Goal: Task Accomplishment & Management: Use online tool/utility

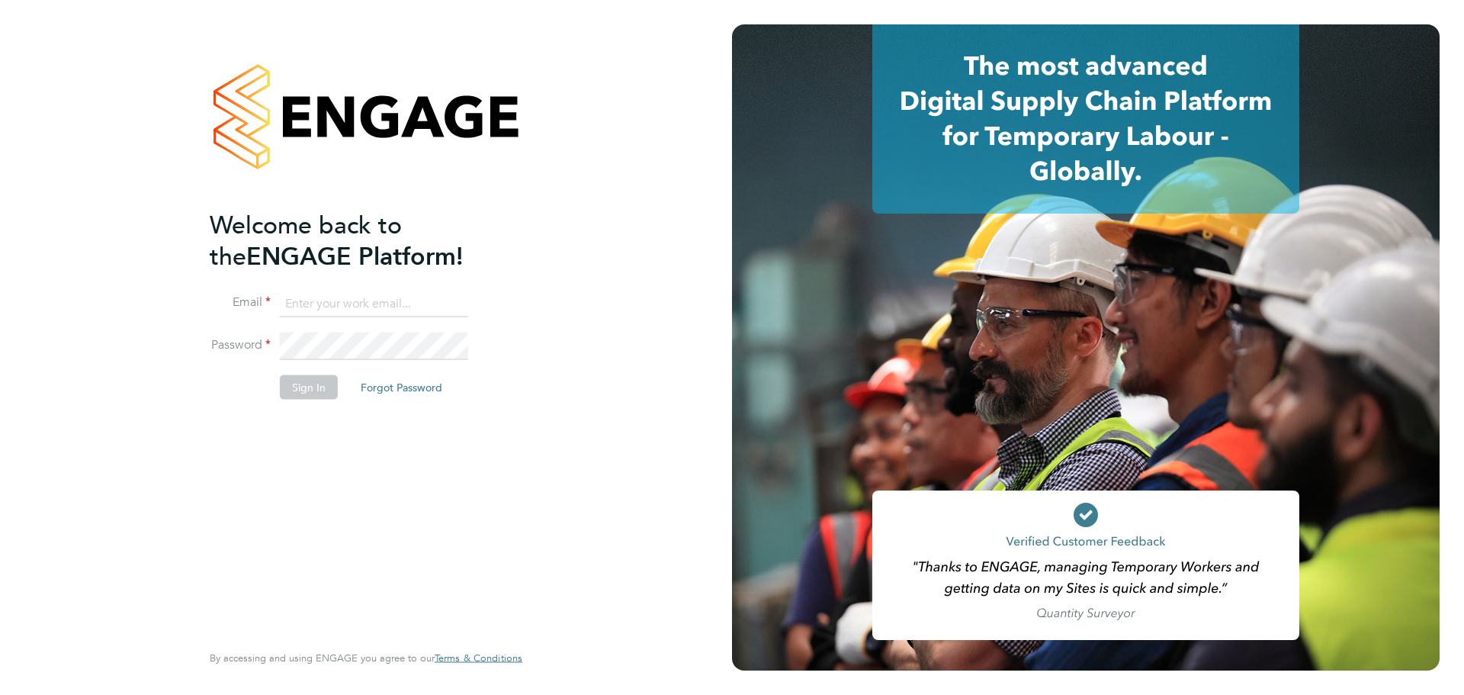
type input "[PERSON_NAME][EMAIL_ADDRESS][PERSON_NAME][PERSON_NAME][DOMAIN_NAME]"
click at [310, 387] on button "Sign In" at bounding box center [309, 386] width 58 height 24
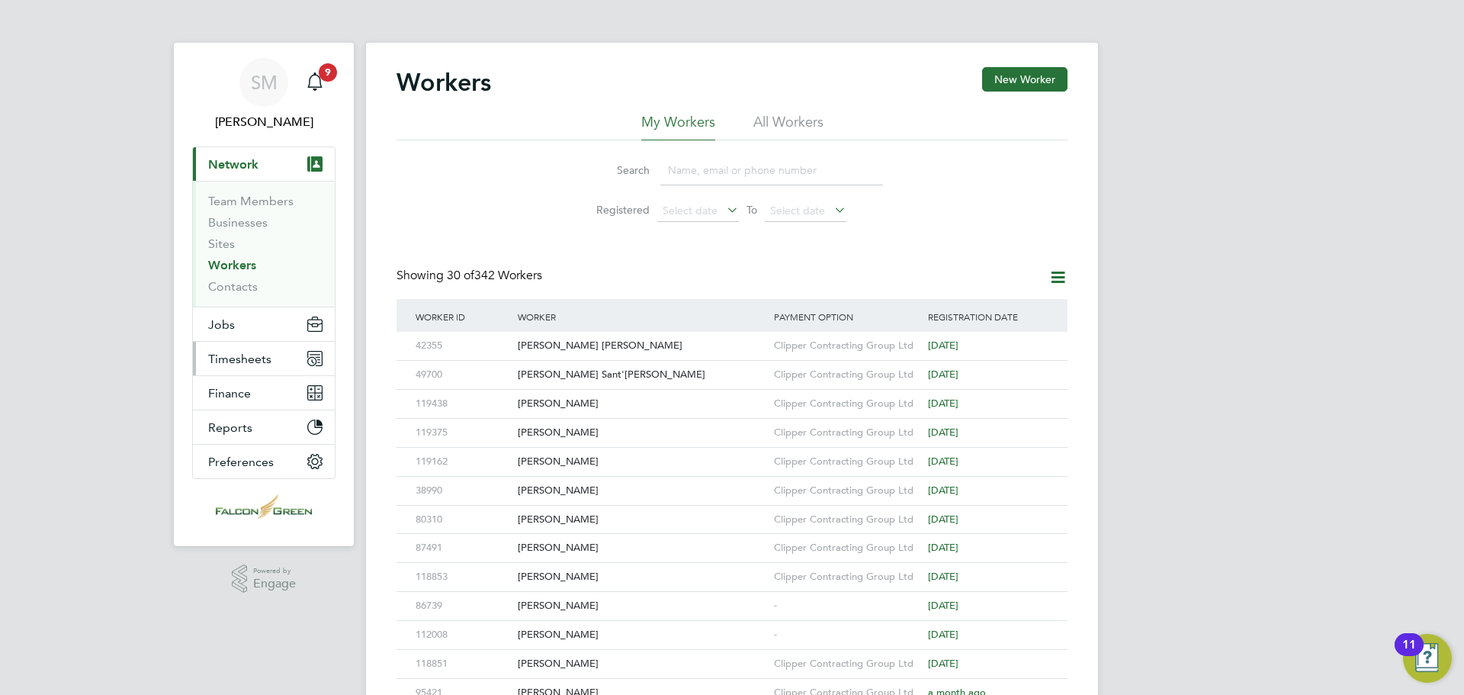
click at [226, 358] on span "Timesheets" at bounding box center [239, 358] width 63 height 14
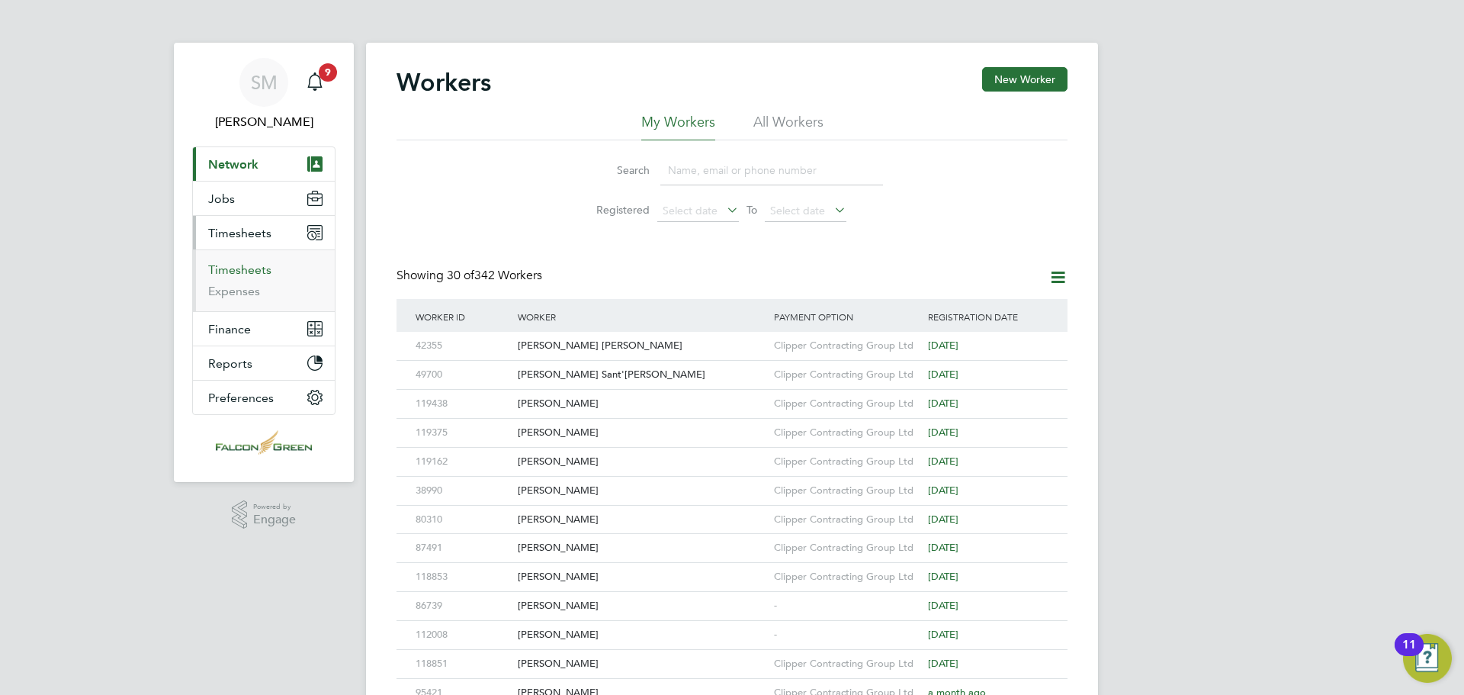
click at [239, 272] on link "Timesheets" at bounding box center [239, 269] width 63 height 14
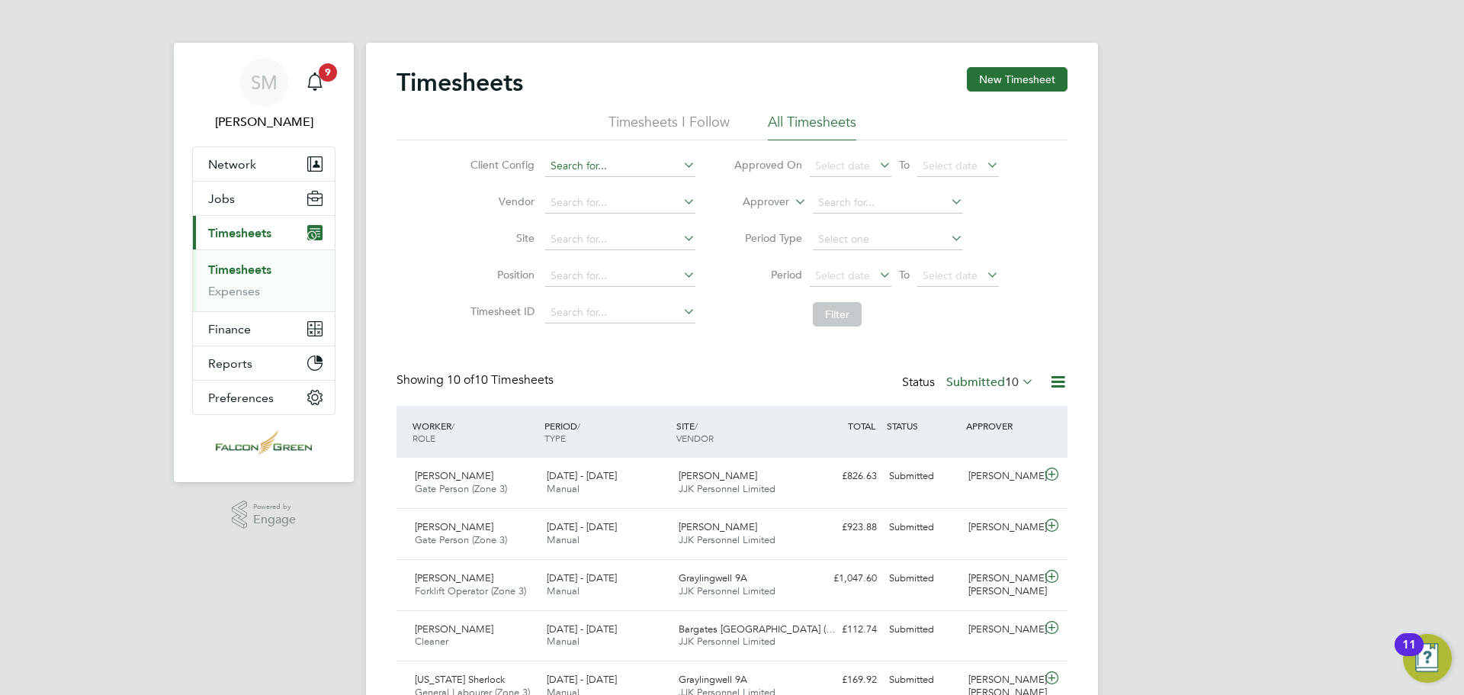
click at [640, 171] on input at bounding box center [620, 166] width 150 height 21
click at [449, 197] on li "Vendor" at bounding box center [581, 203] width 268 height 37
click at [629, 166] on input at bounding box center [620, 166] width 150 height 21
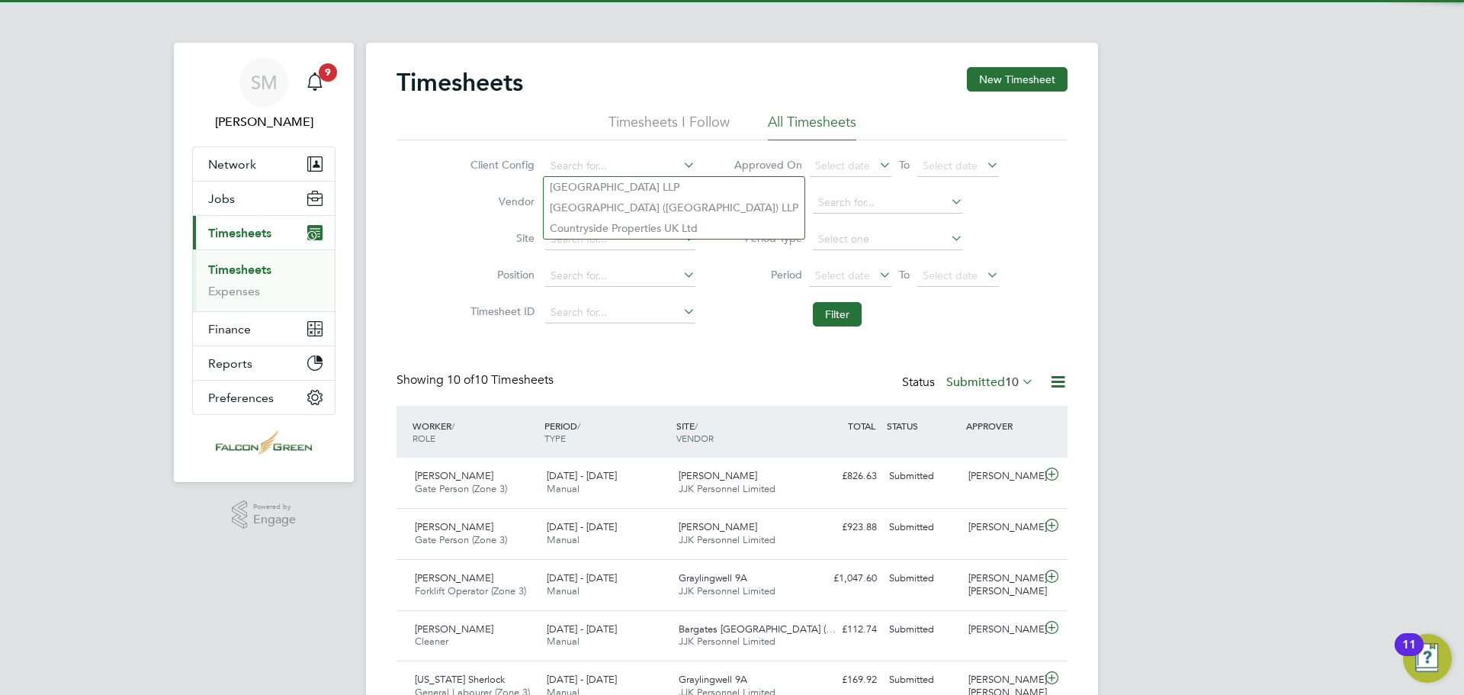
click at [475, 186] on li "Vendor" at bounding box center [581, 203] width 268 height 37
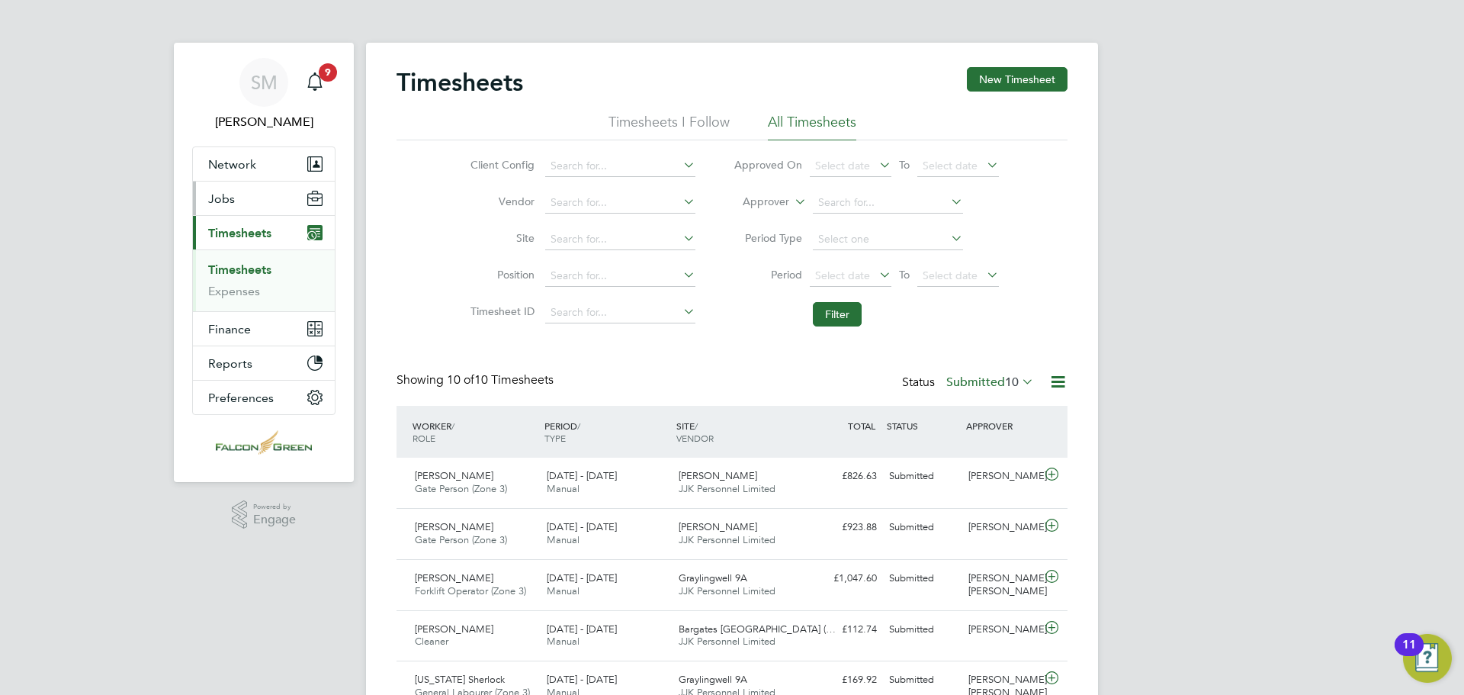
click at [224, 198] on span "Jobs" at bounding box center [221, 198] width 27 height 14
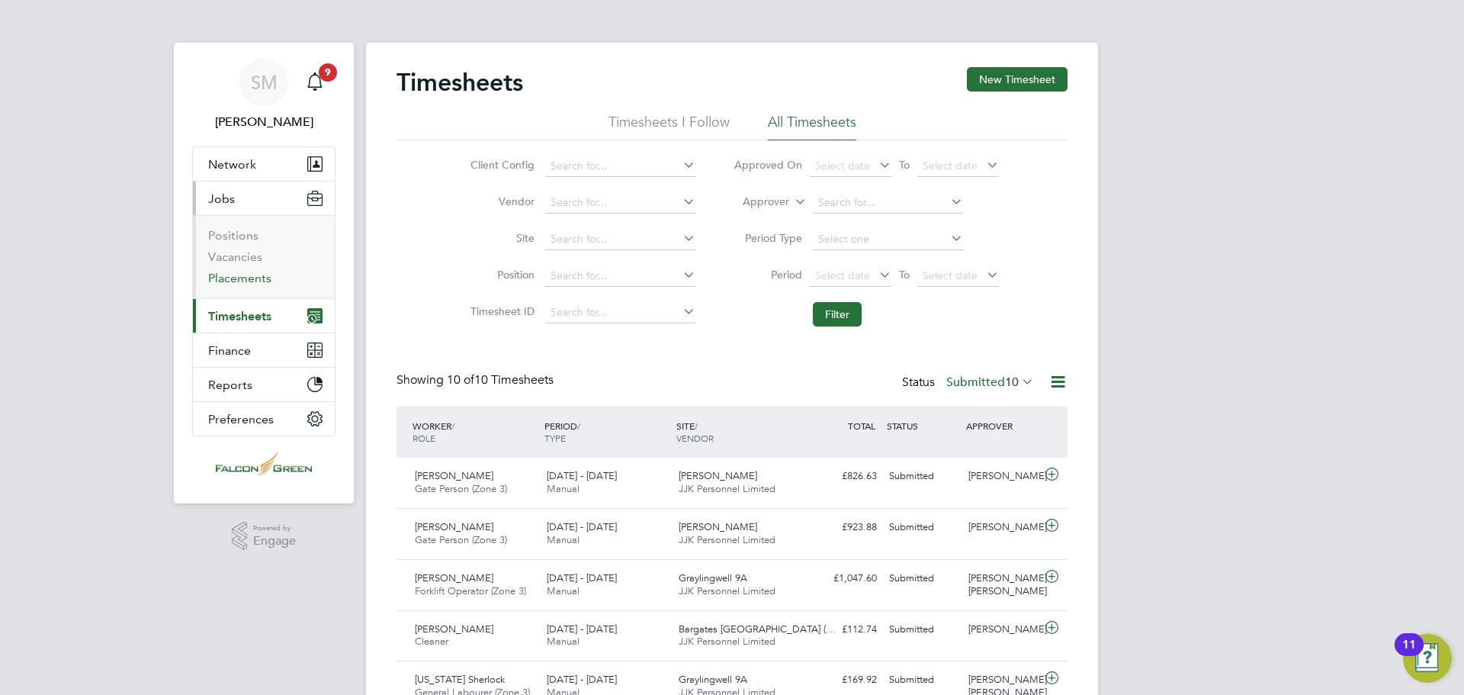
click at [235, 274] on link "Placements" at bounding box center [239, 278] width 63 height 14
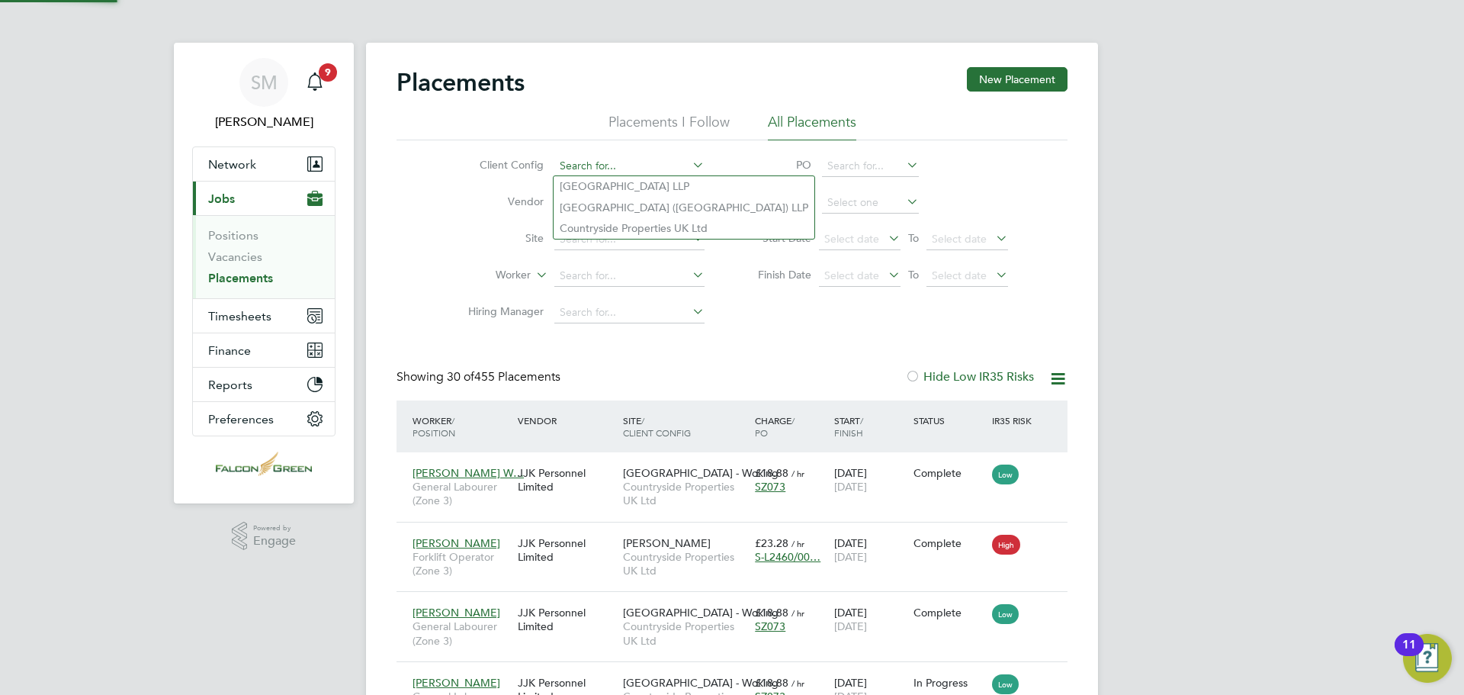
click at [642, 169] on input at bounding box center [629, 166] width 150 height 21
click at [457, 202] on label "Vendor" at bounding box center [500, 201] width 88 height 14
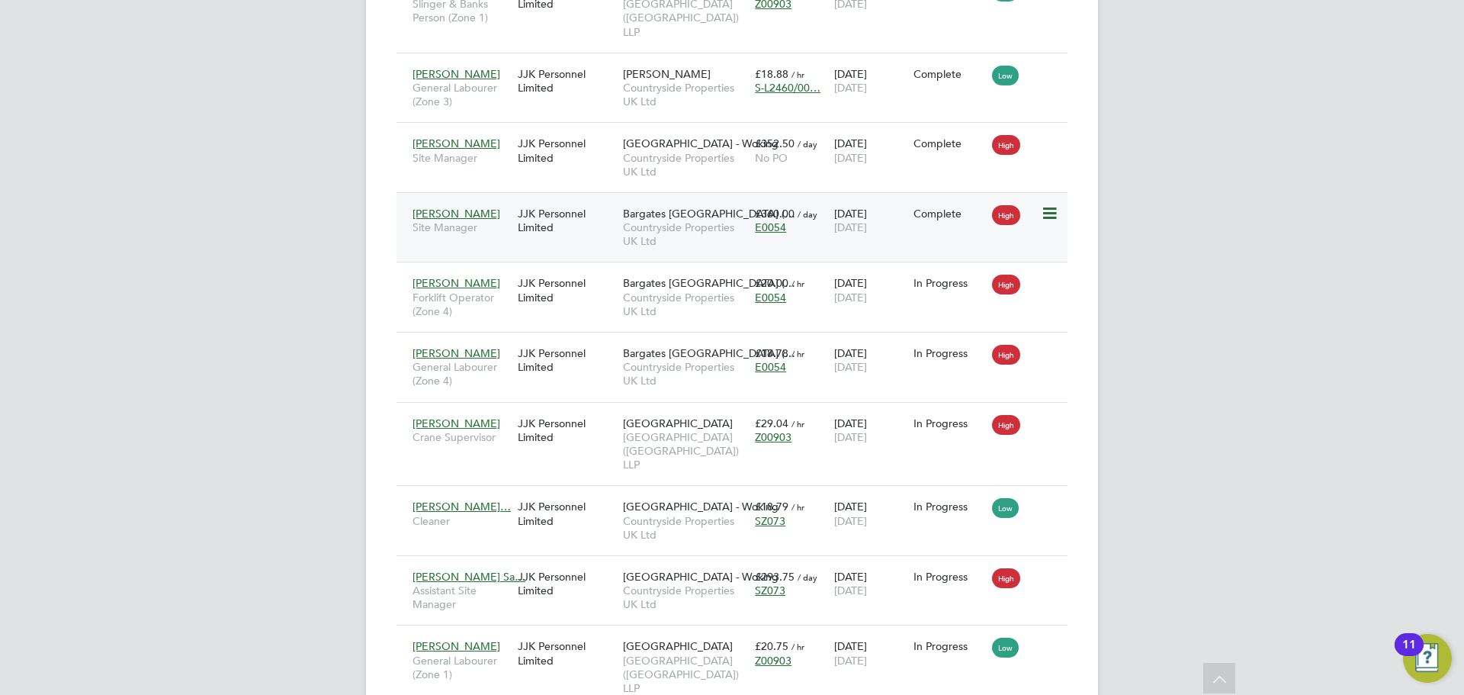
click at [451, 207] on span "[PERSON_NAME]" at bounding box center [456, 214] width 88 height 14
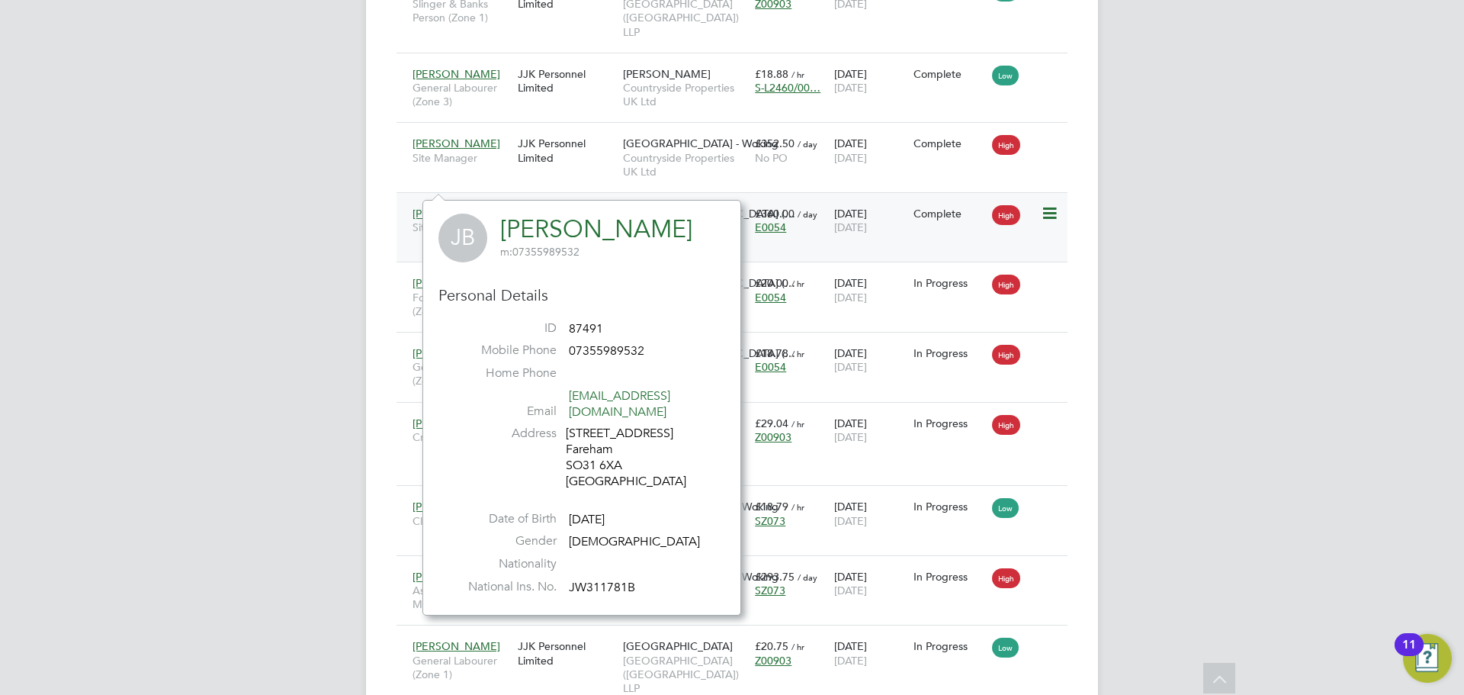
click at [441, 207] on span "[PERSON_NAME]" at bounding box center [456, 214] width 88 height 14
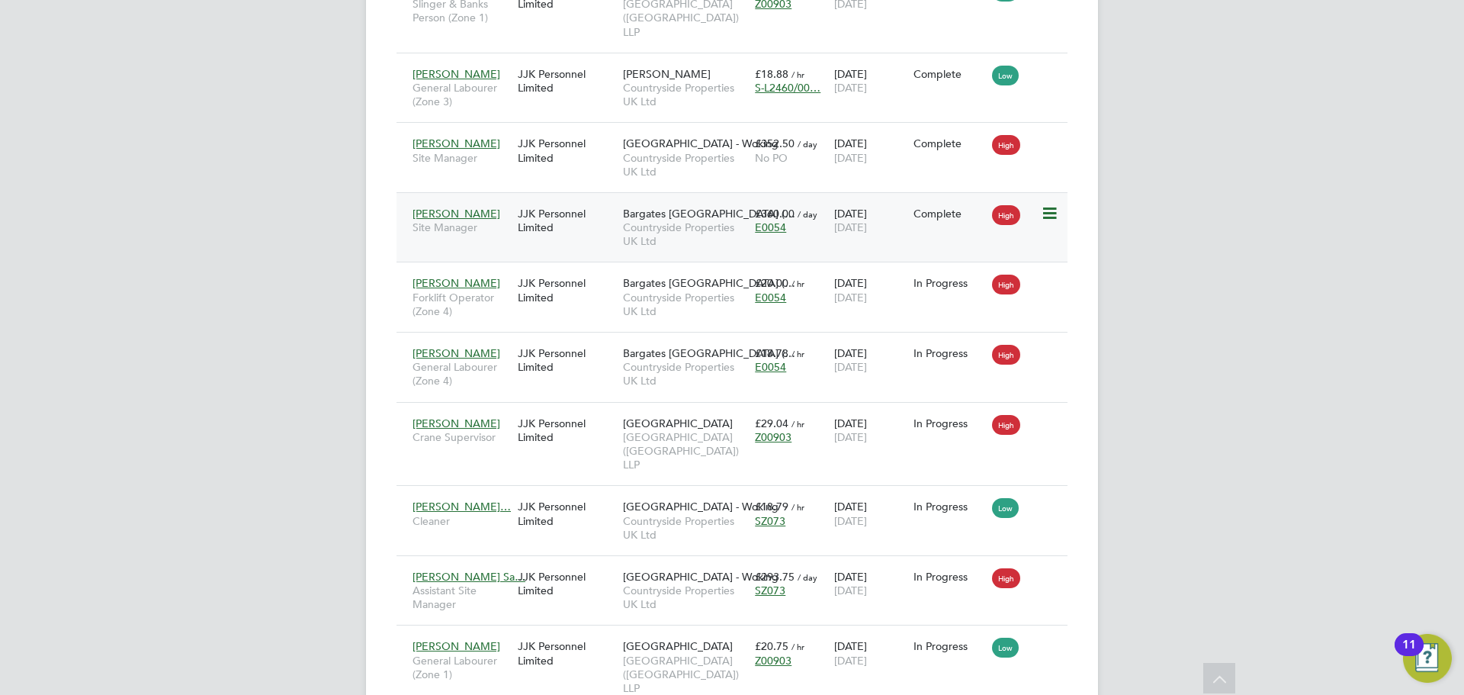
click at [439, 207] on span "[PERSON_NAME]" at bounding box center [456, 214] width 88 height 14
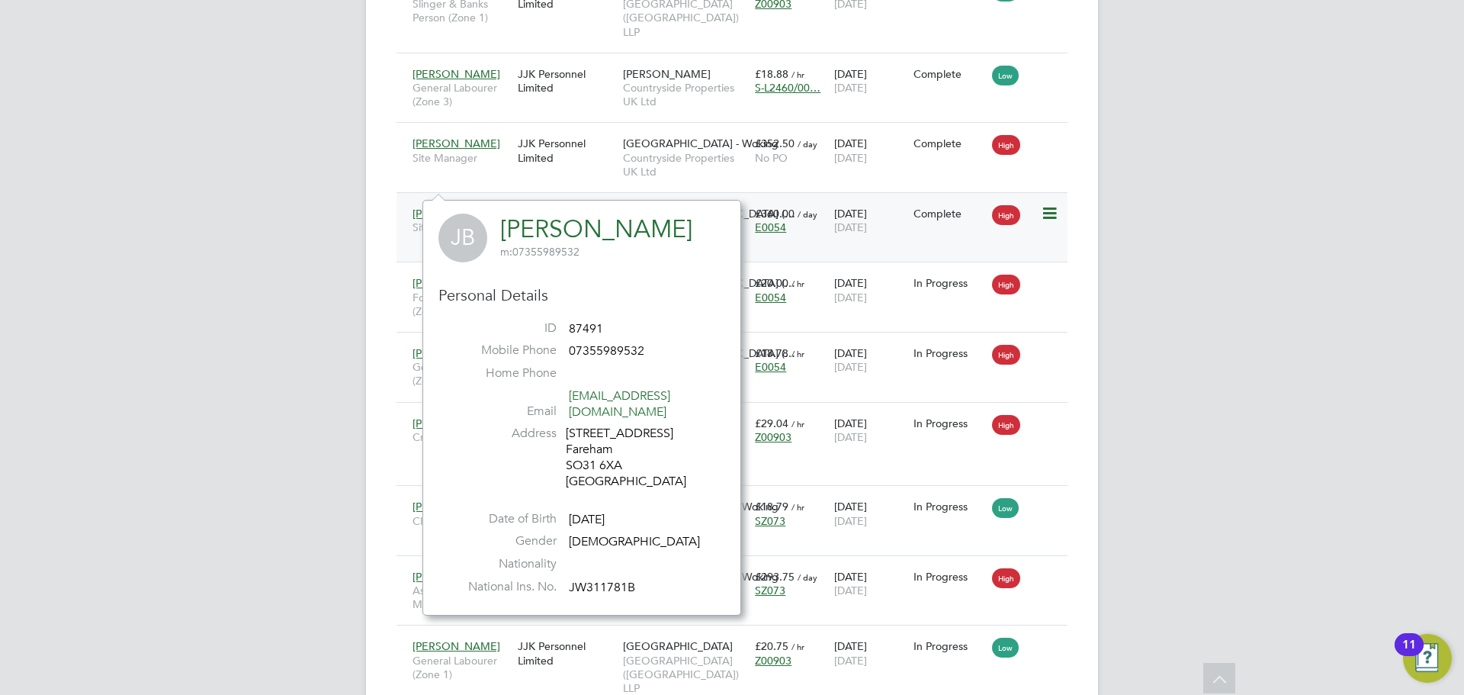
click at [1038, 199] on div "High" at bounding box center [1014, 213] width 53 height 29
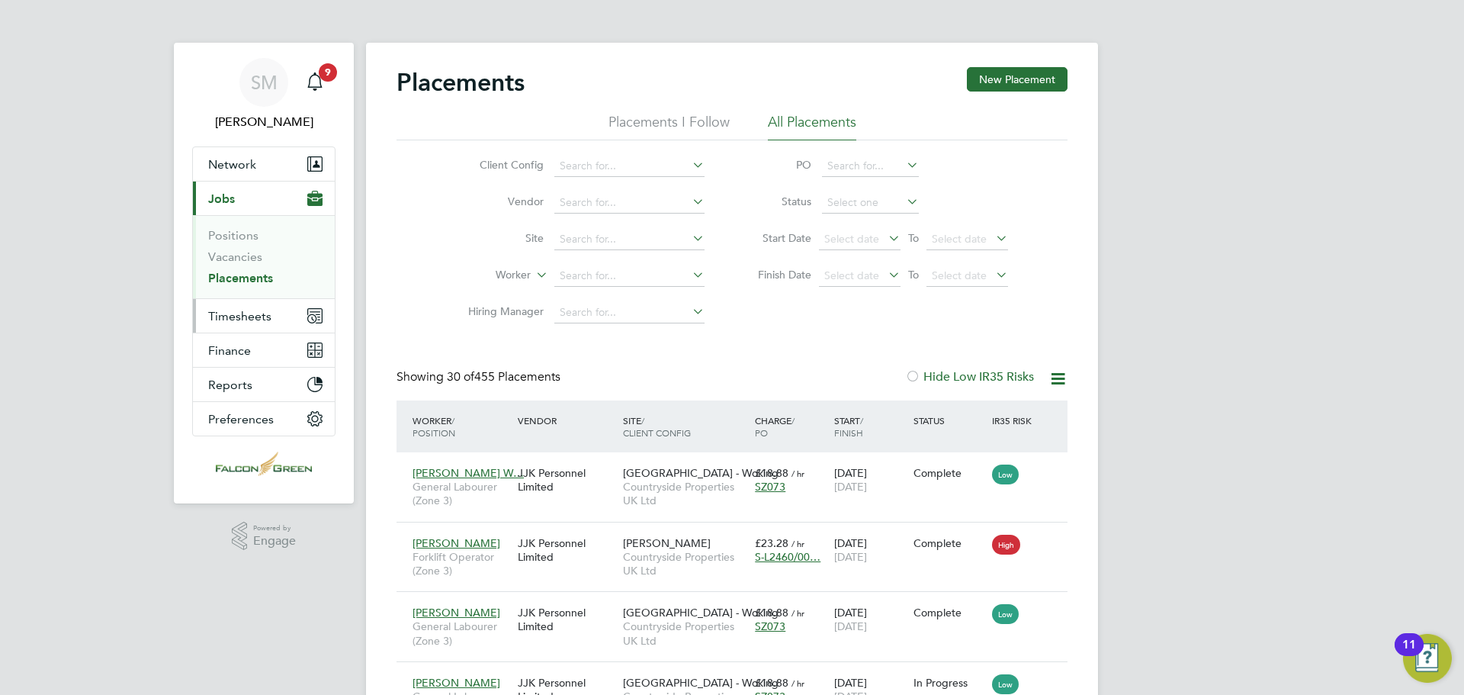
click at [239, 323] on button "Timesheets" at bounding box center [264, 316] width 142 height 34
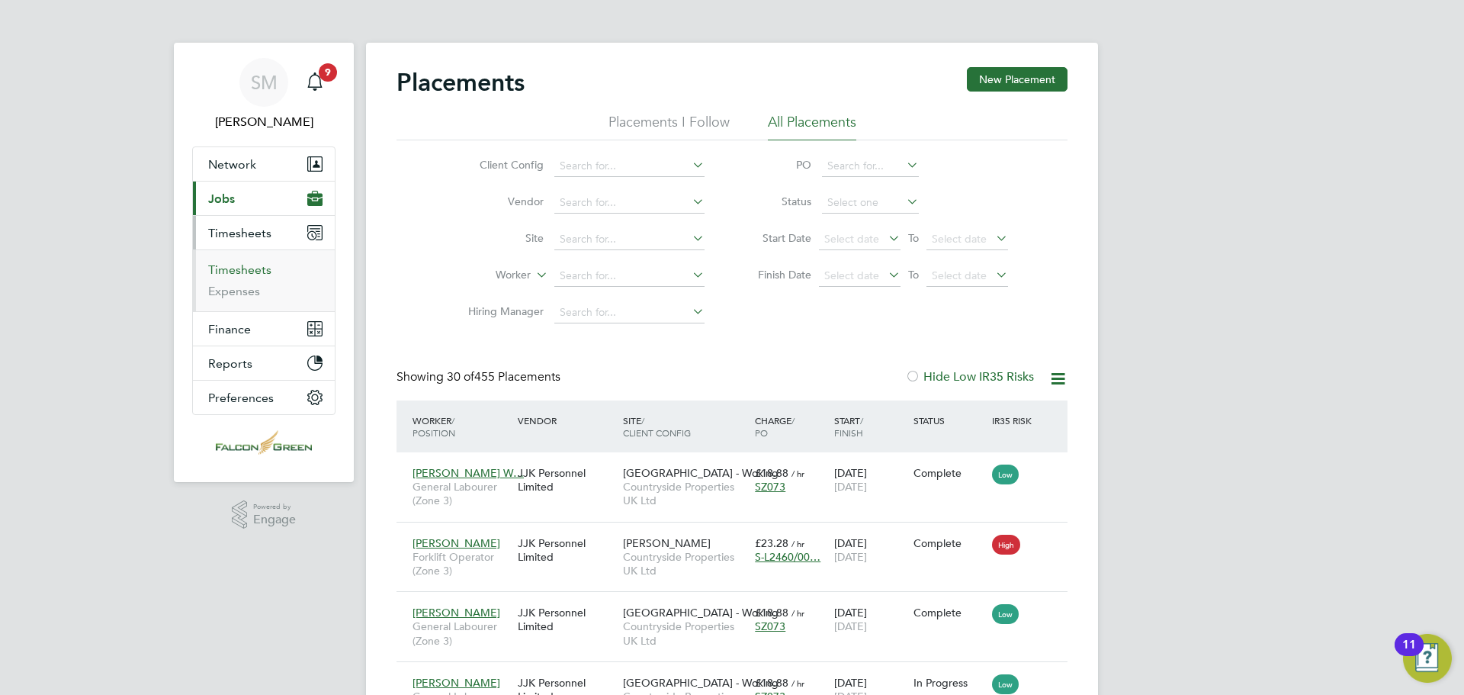
click at [248, 273] on link "Timesheets" at bounding box center [239, 269] width 63 height 14
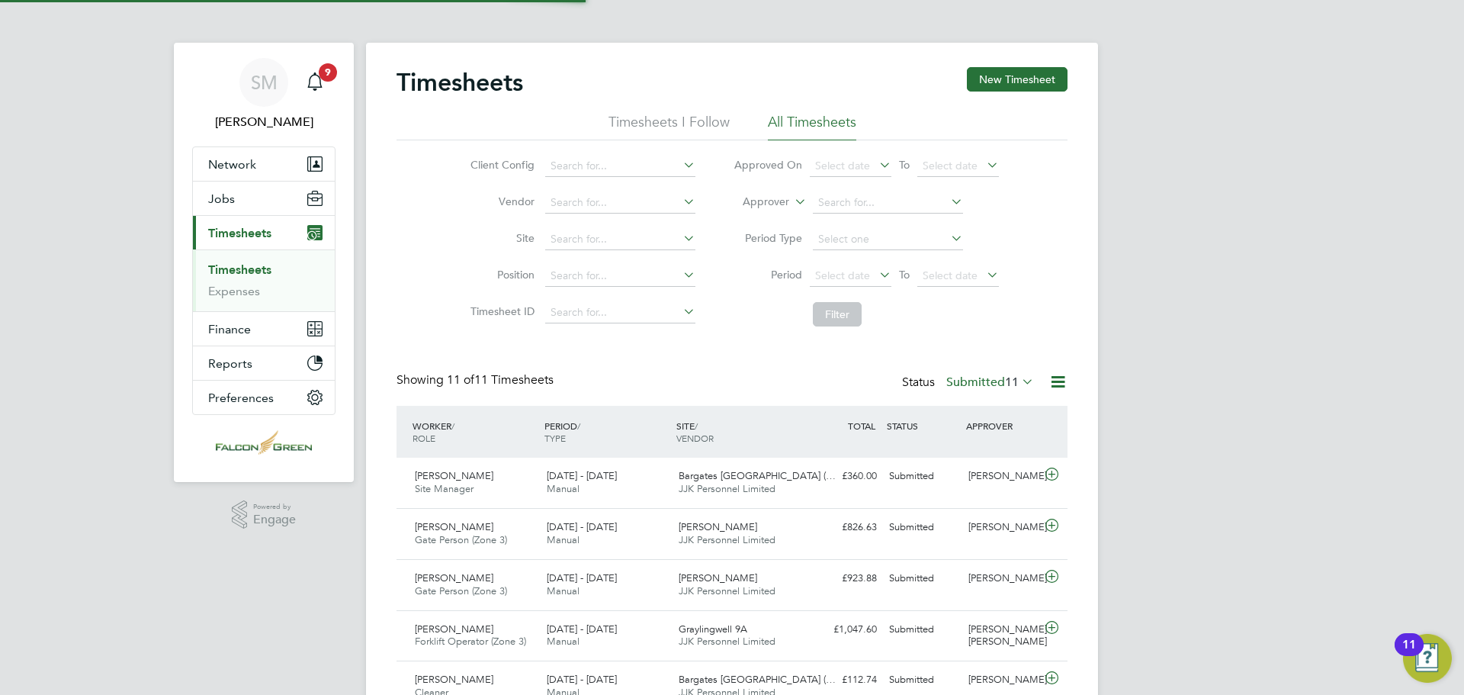
scroll to position [39, 133]
click at [863, 279] on span "Select date" at bounding box center [842, 275] width 55 height 14
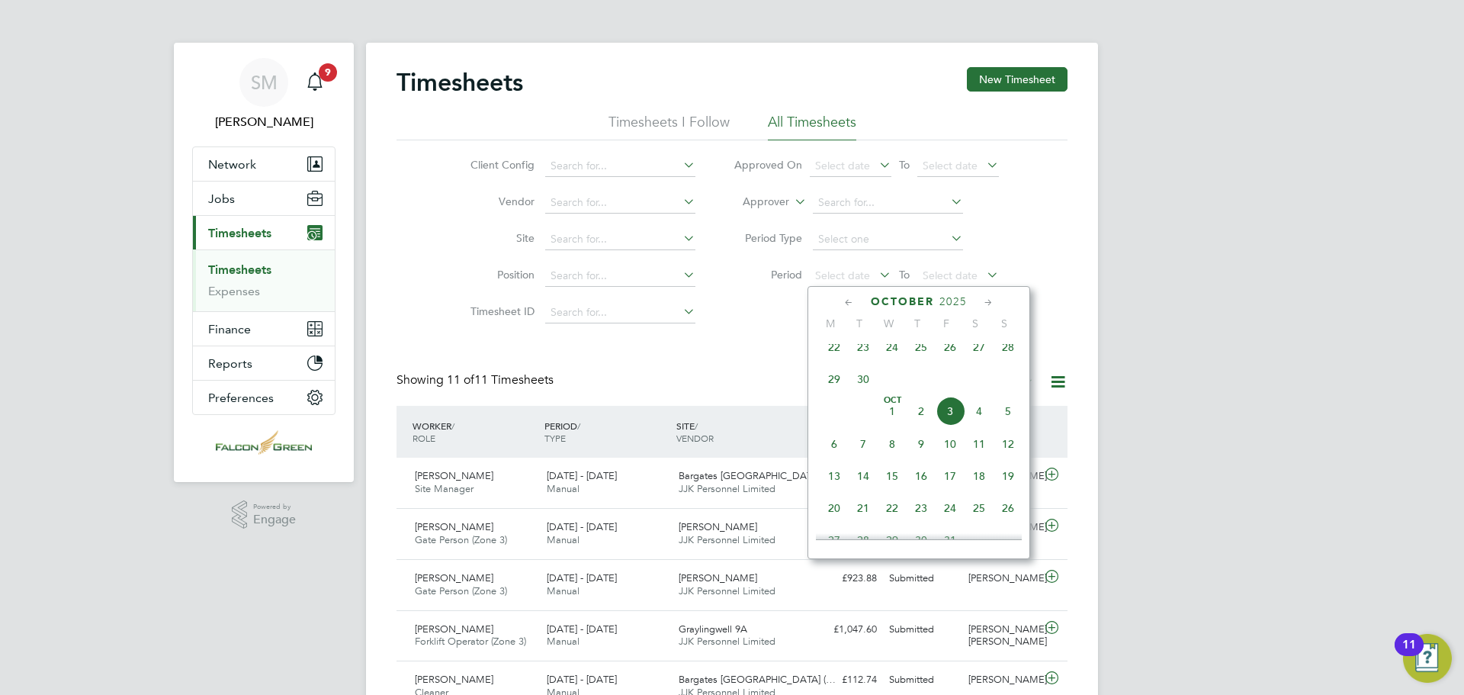
click at [832, 358] on span "22" at bounding box center [834, 346] width 29 height 29
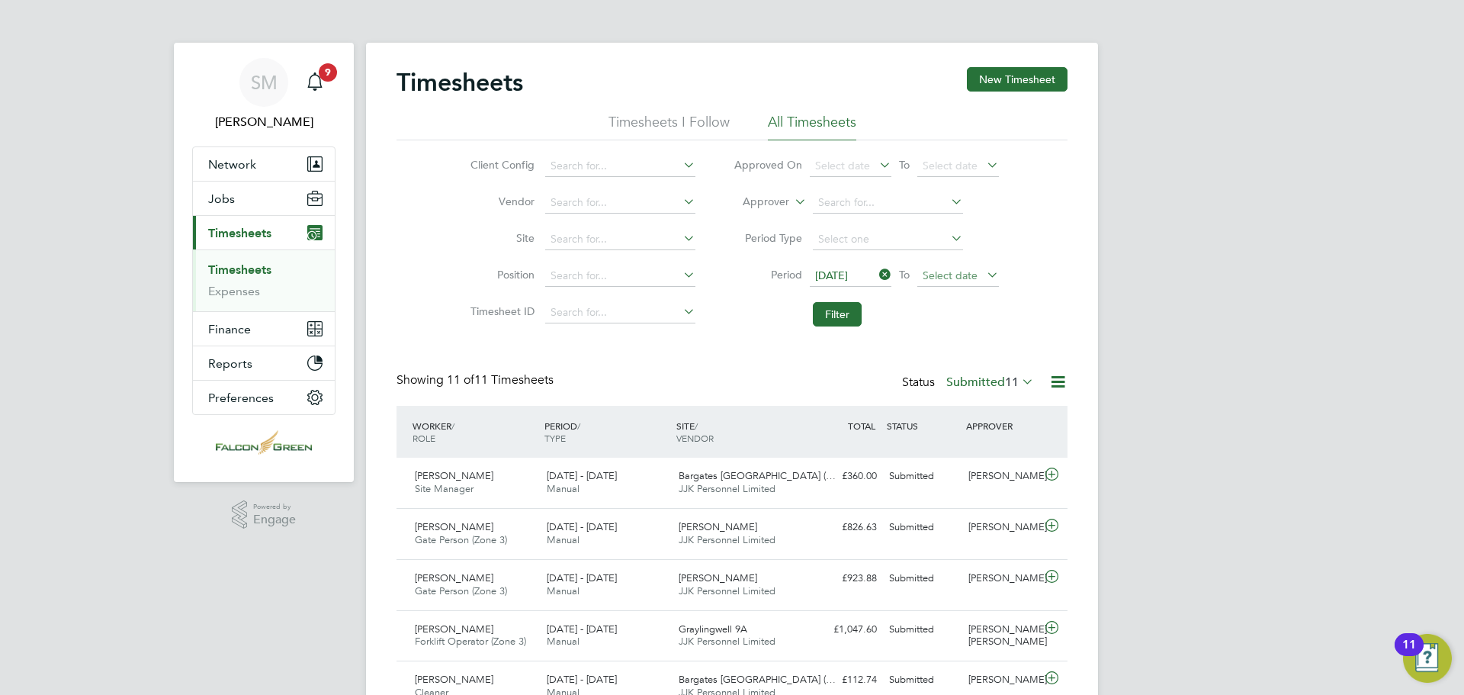
click at [968, 281] on span "Select date" at bounding box center [958, 276] width 82 height 21
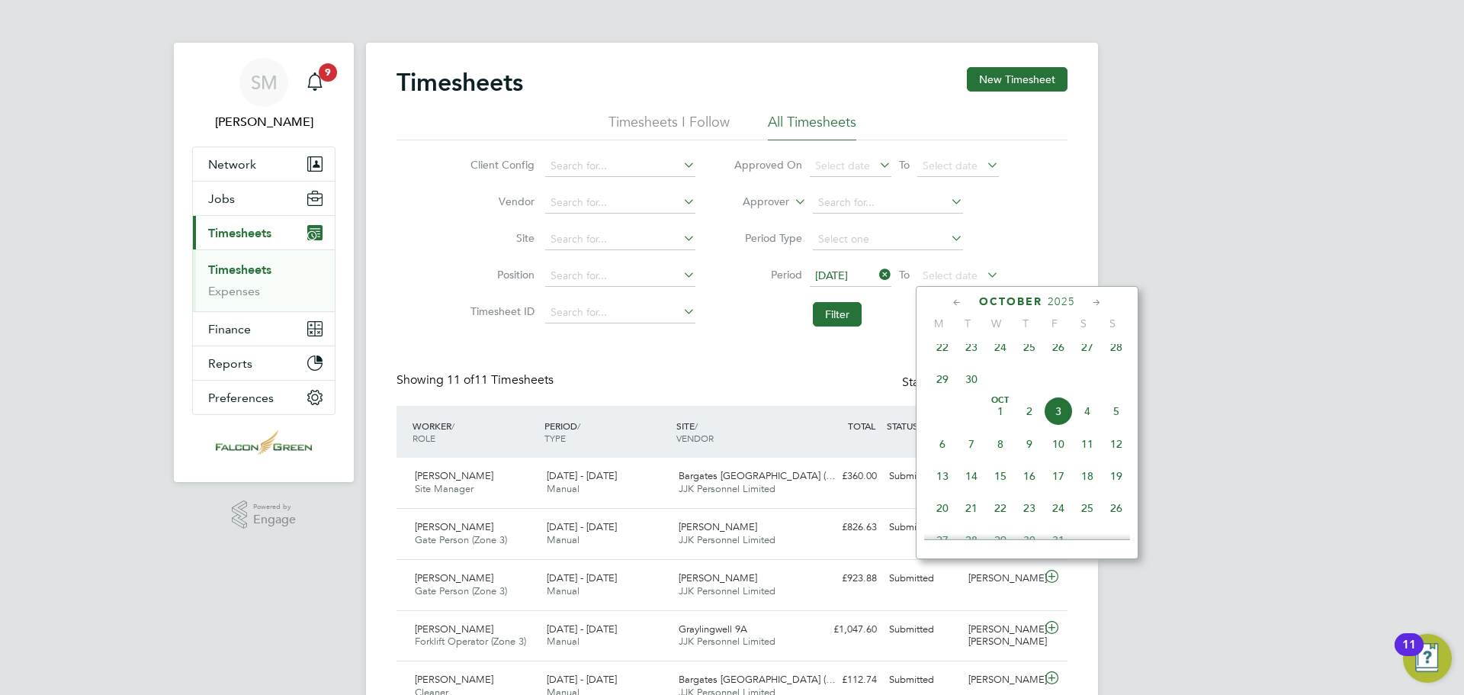
click at [1126, 351] on span "28" at bounding box center [1116, 346] width 29 height 29
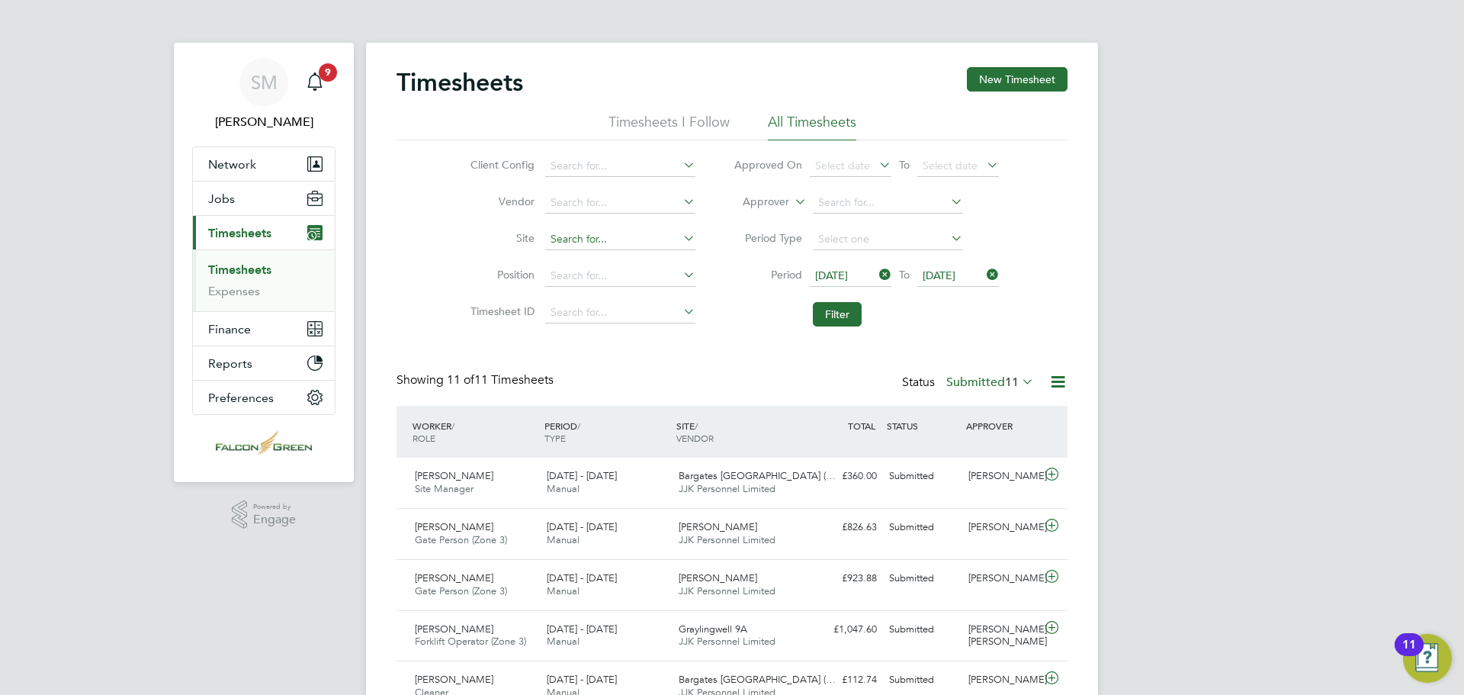
click at [568, 243] on input at bounding box center [620, 239] width 150 height 21
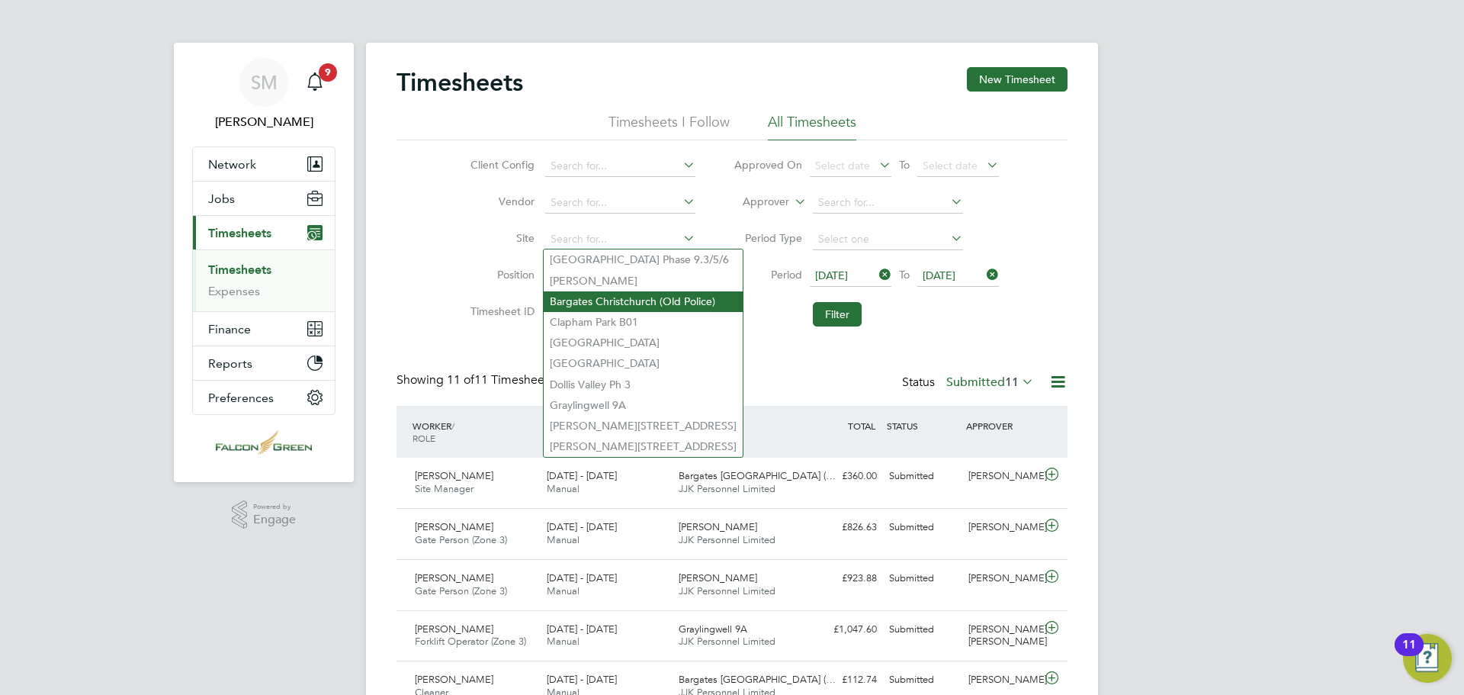
click at [600, 303] on li "Bargates Christchurch (Old Police)" at bounding box center [643, 301] width 199 height 21
type input "Bargates Christchurch (Old Police)"
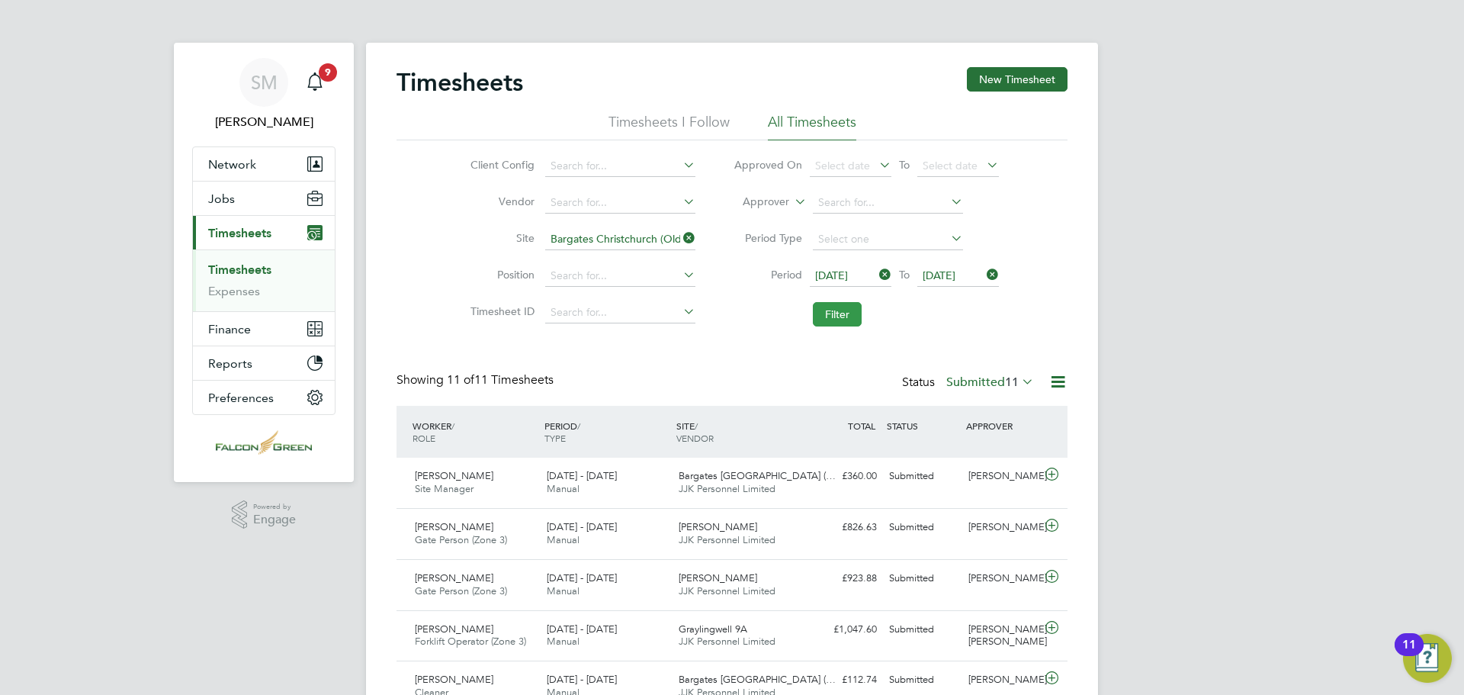
click at [837, 315] on button "Filter" at bounding box center [837, 314] width 49 height 24
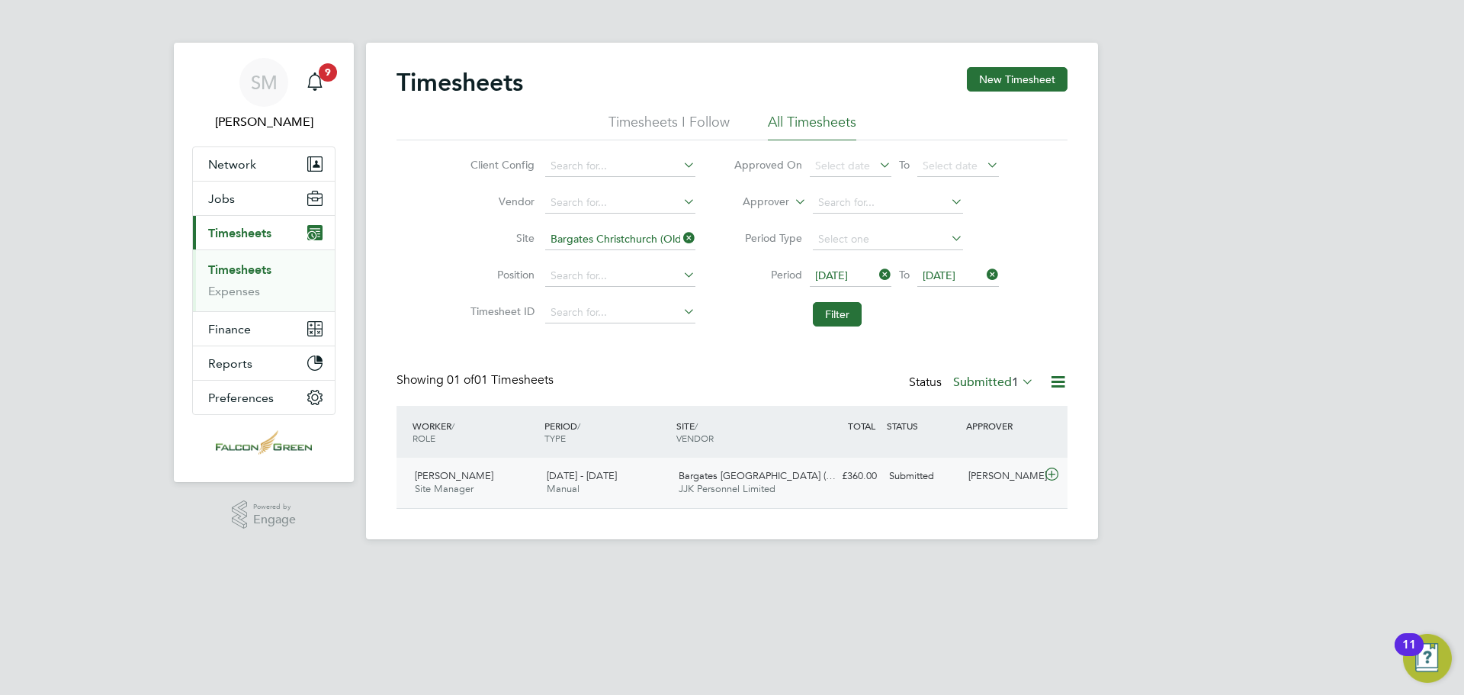
click at [878, 470] on div "£360.00 Submitted" at bounding box center [843, 476] width 79 height 25
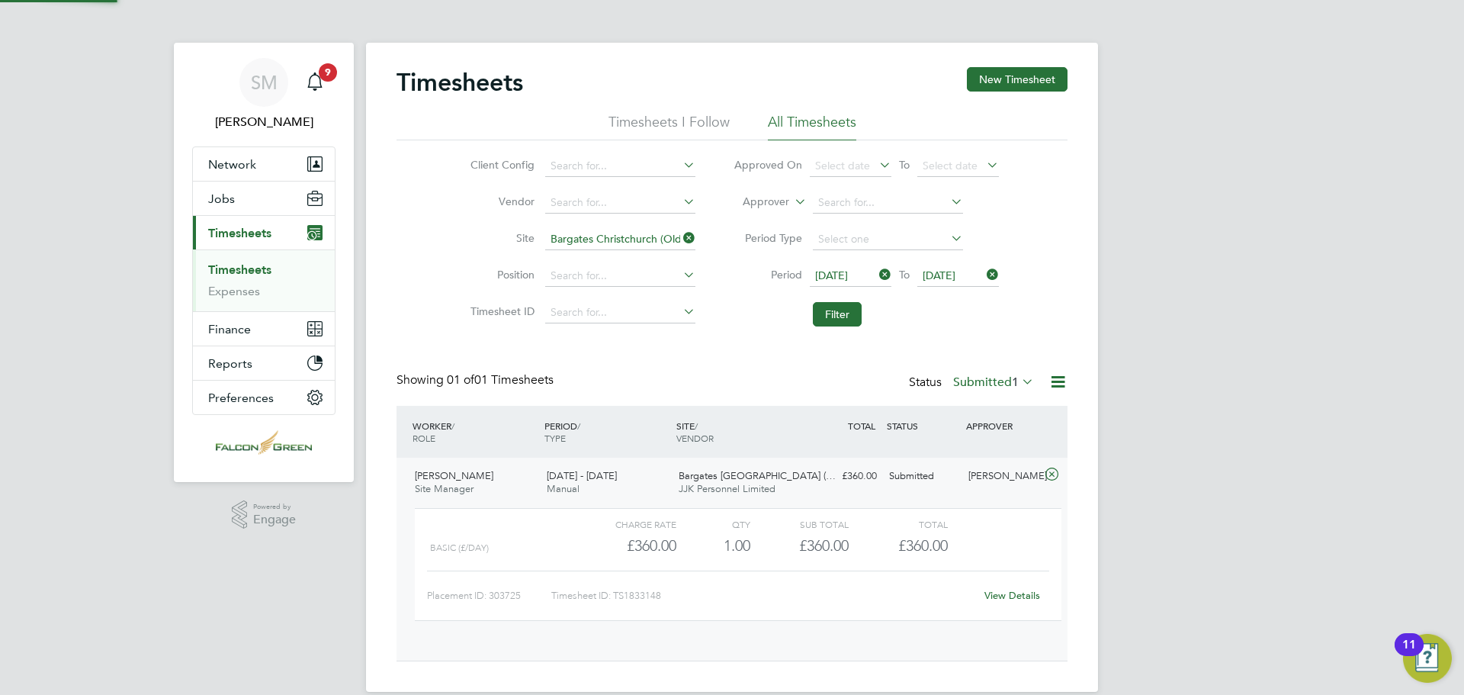
scroll to position [26, 149]
click at [848, 313] on button "Filter" at bounding box center [837, 314] width 49 height 24
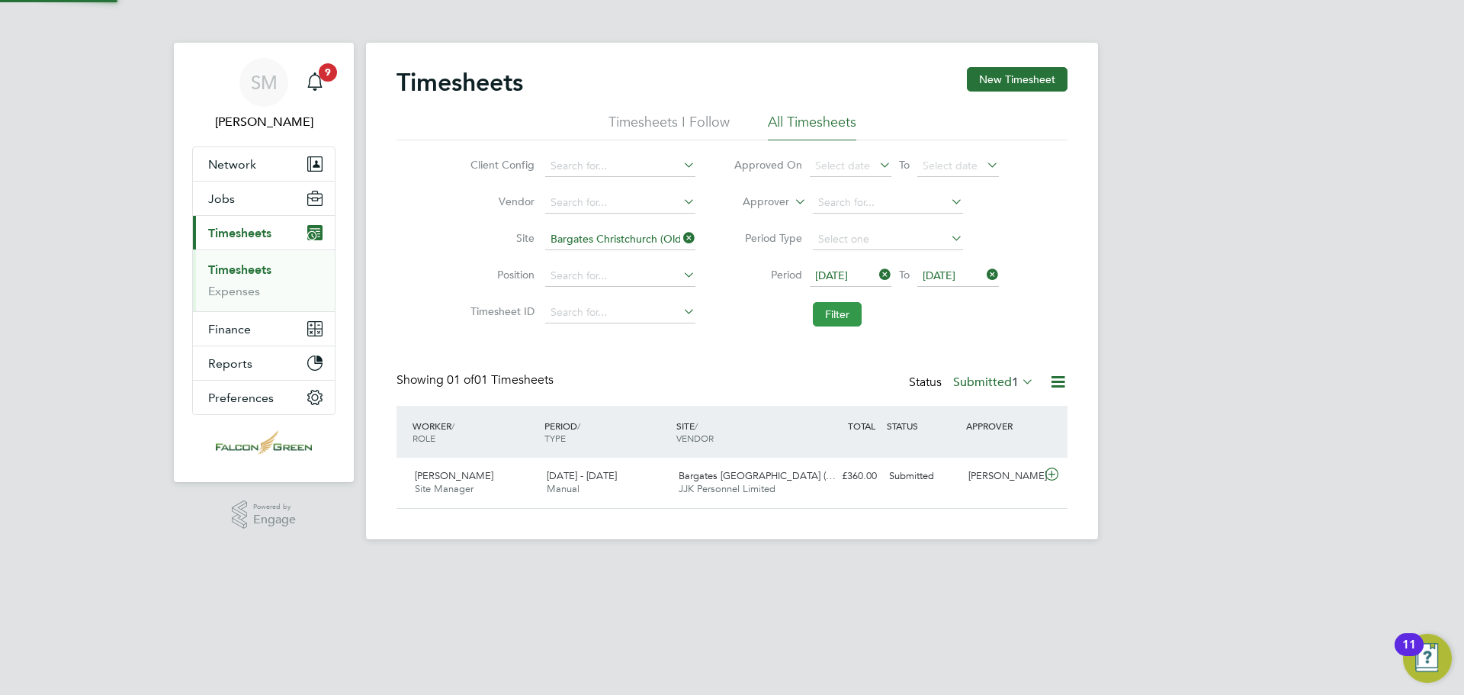
scroll to position [39, 133]
click at [842, 314] on button "Filter" at bounding box center [837, 314] width 49 height 24
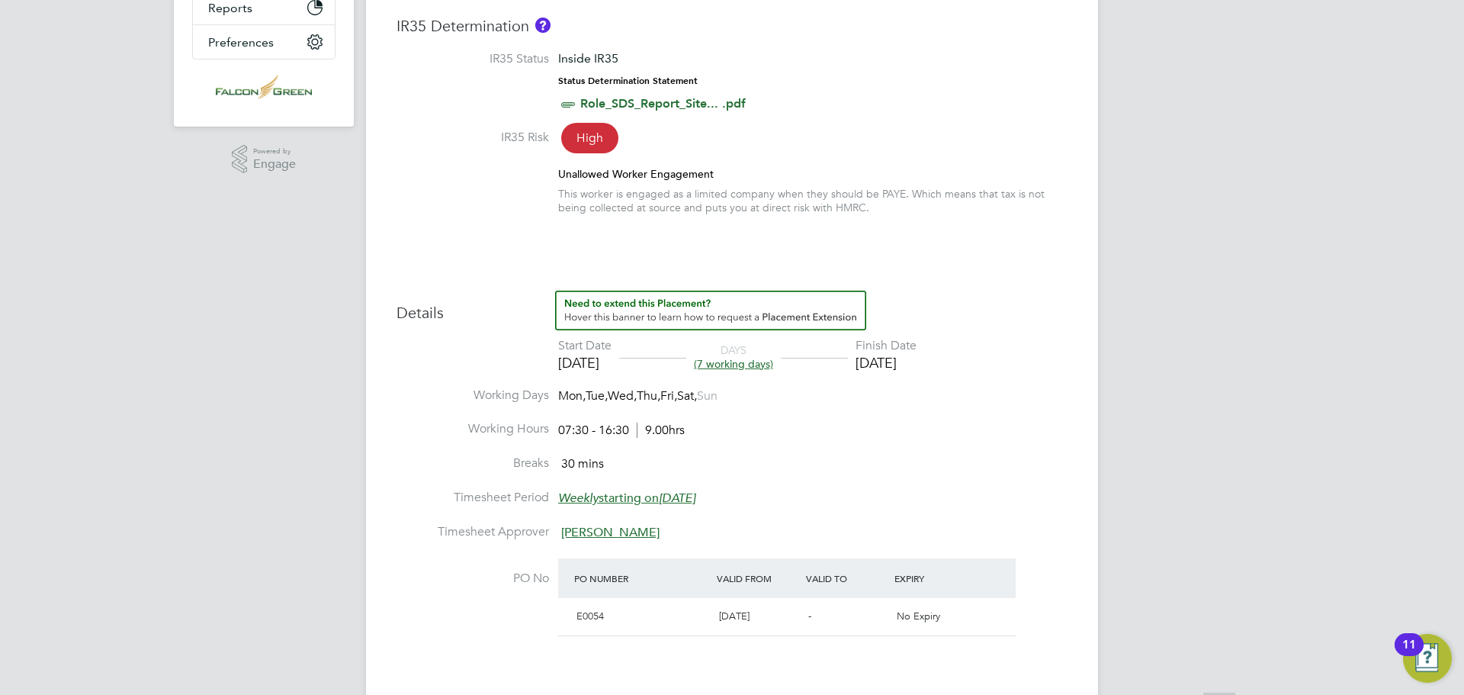
scroll to position [381, 0]
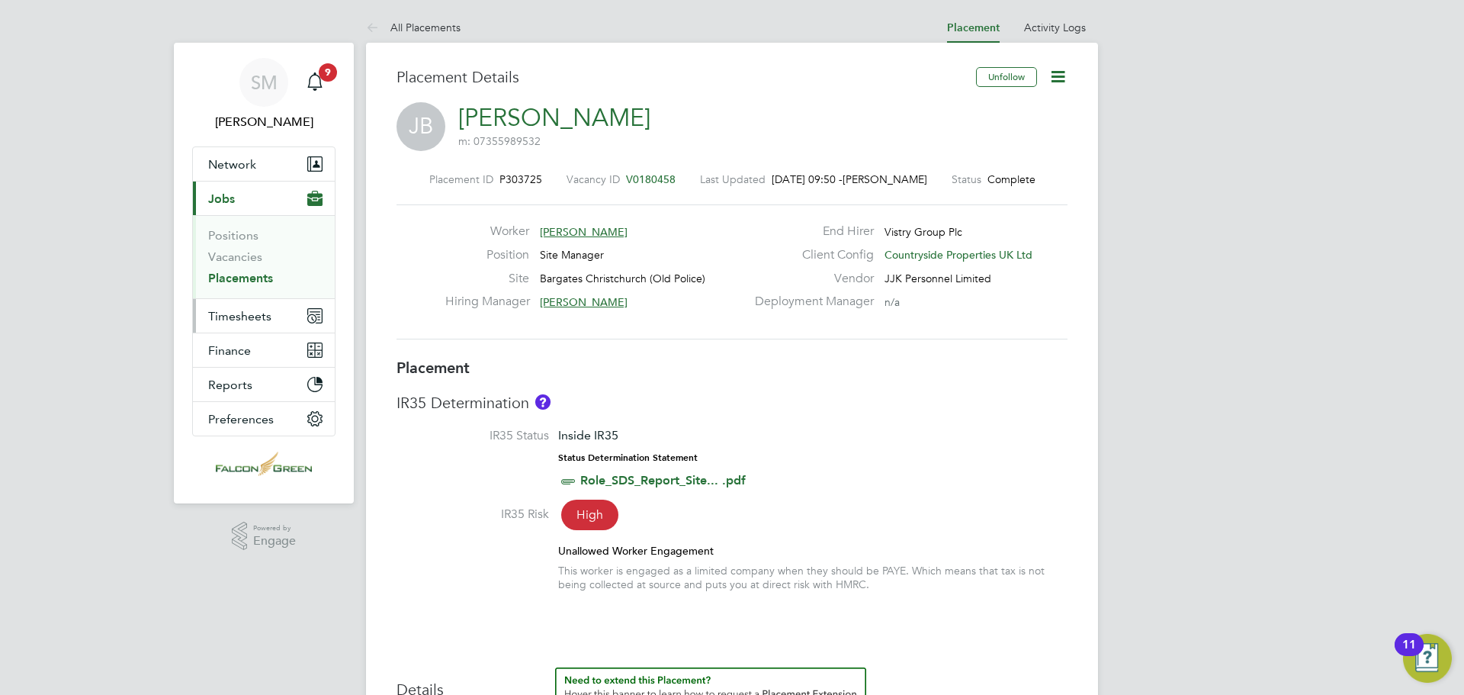
click at [239, 320] on span "Timesheets" at bounding box center [239, 316] width 63 height 14
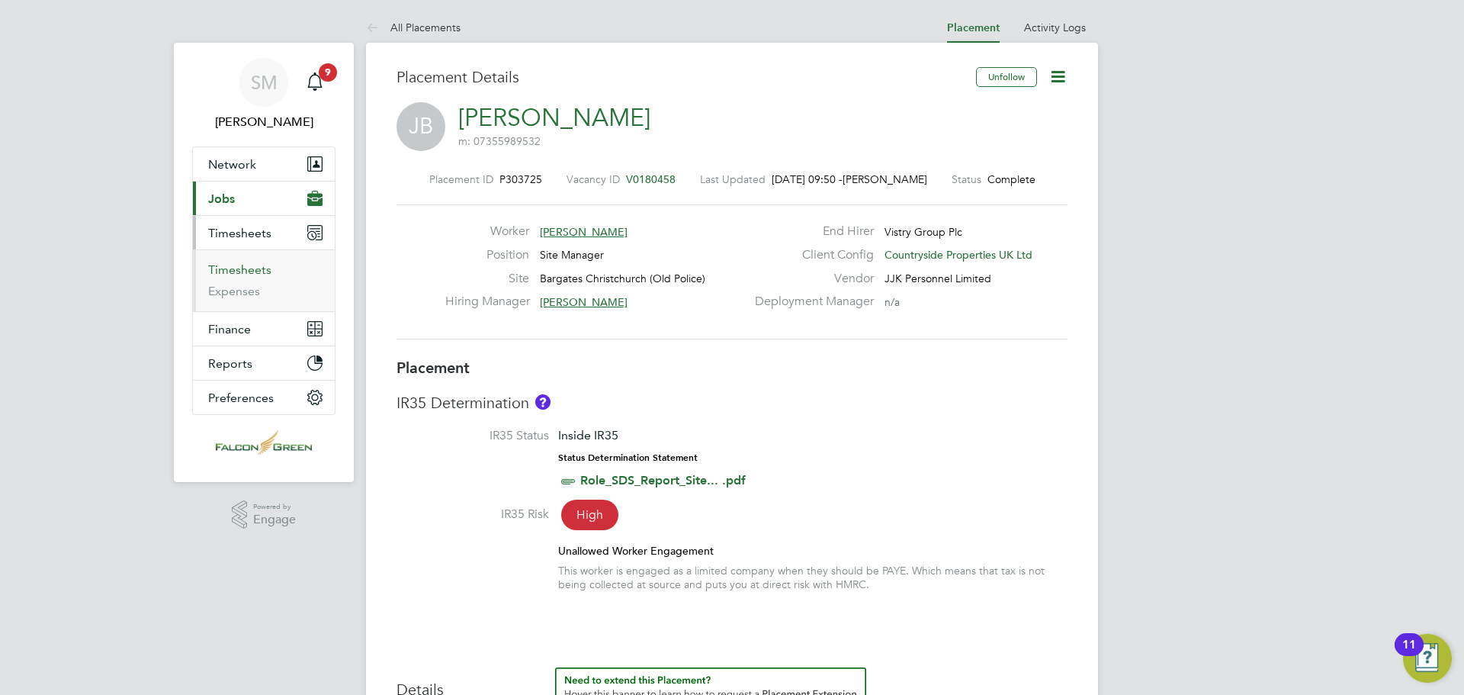
click at [248, 275] on link "Timesheets" at bounding box center [239, 269] width 63 height 14
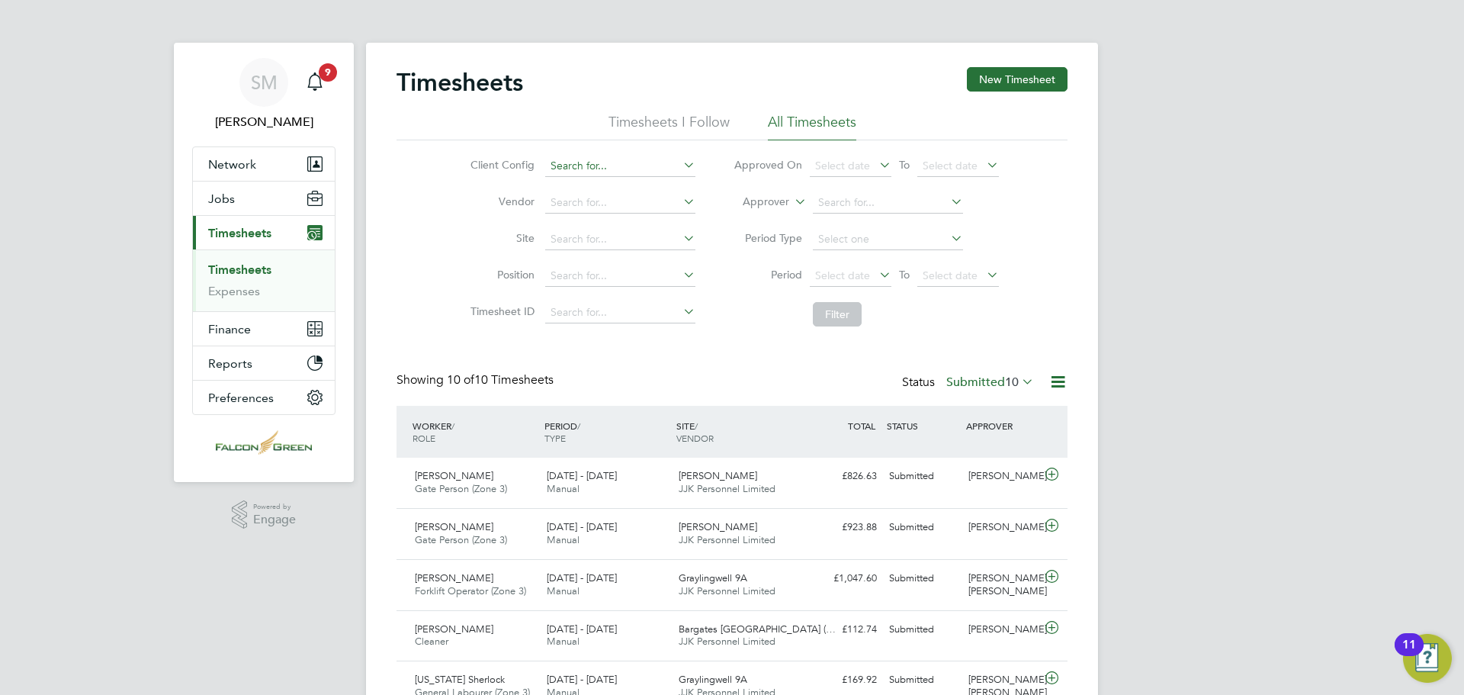
click at [652, 160] on input at bounding box center [620, 166] width 150 height 21
click at [450, 198] on li "Vendor" at bounding box center [581, 203] width 268 height 37
